Goal: Check status: Check status

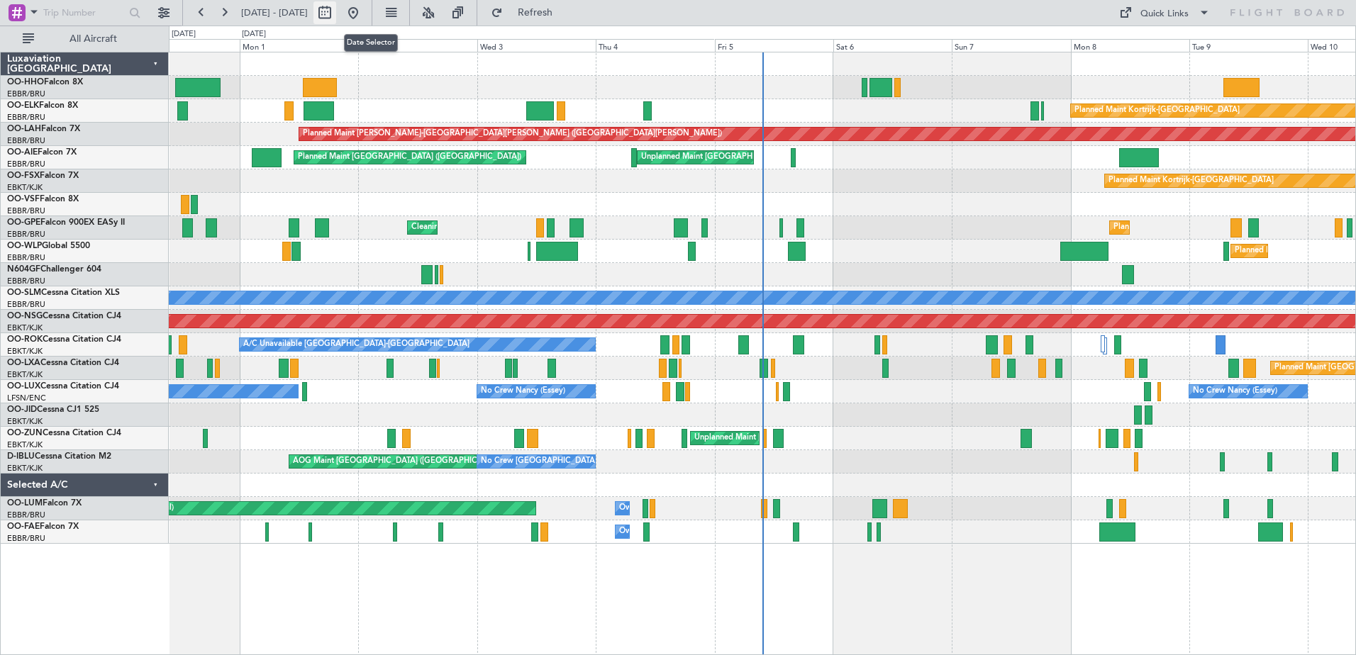
click at [336, 9] on button at bounding box center [325, 12] width 23 height 23
select select "8"
select select "2025"
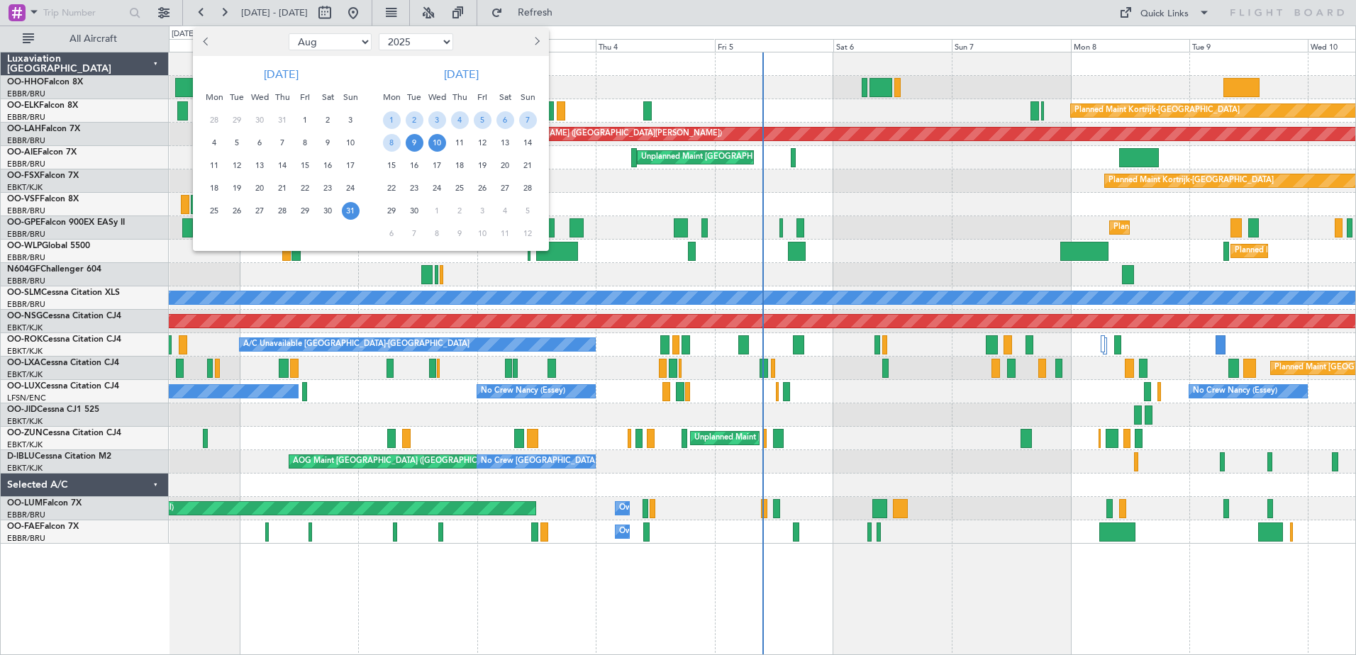
click at [416, 145] on span "9" at bounding box center [415, 143] width 18 height 18
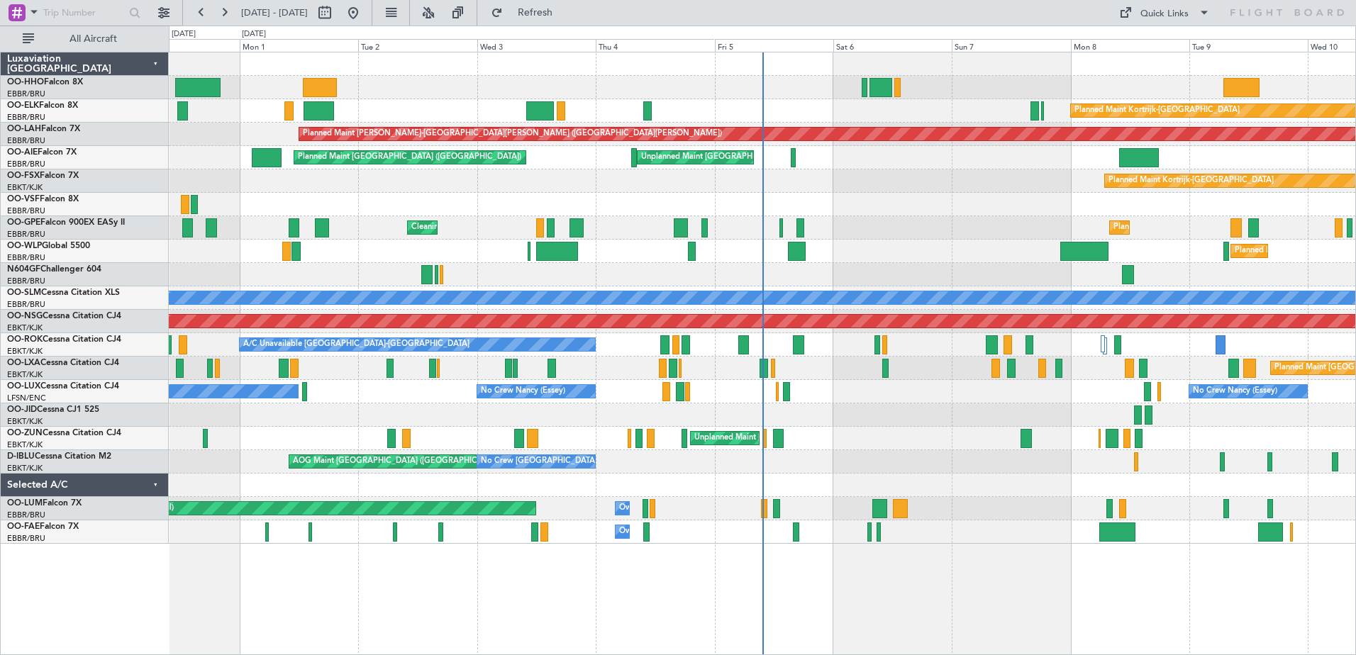
select select "9"
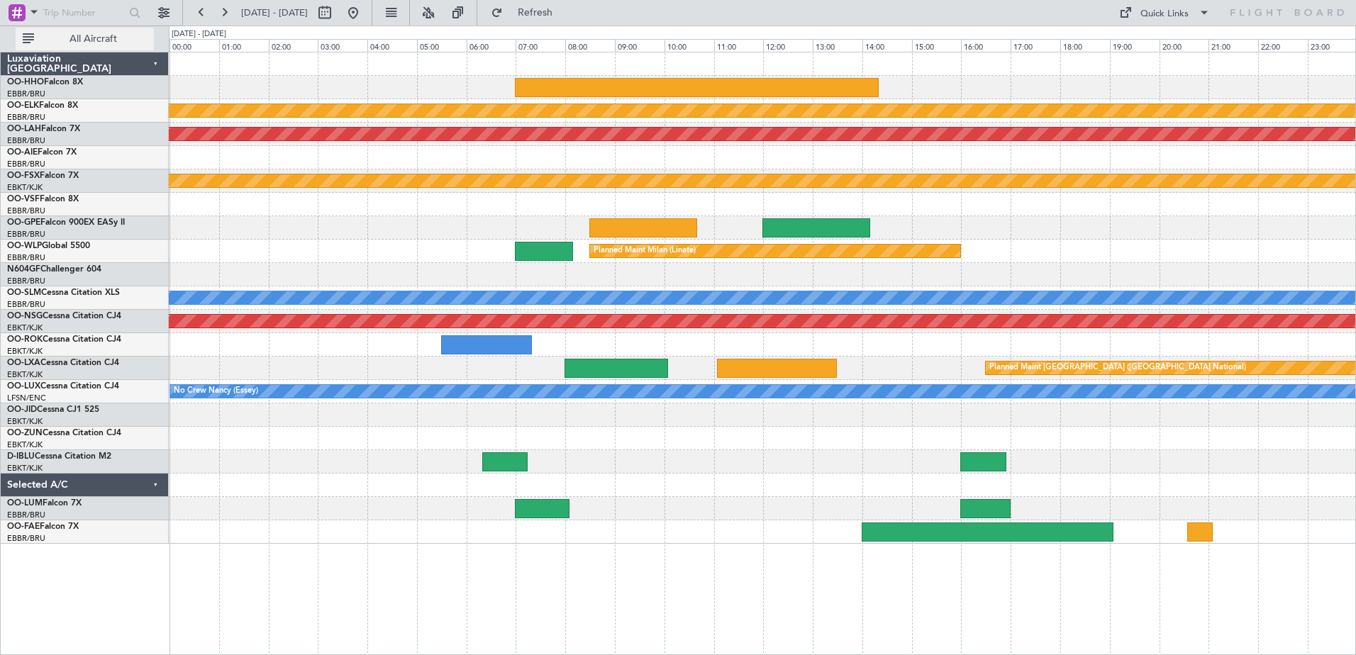
click at [108, 33] on button "All Aircraft" at bounding box center [85, 39] width 138 height 23
